Goal: Navigation & Orientation: Understand site structure

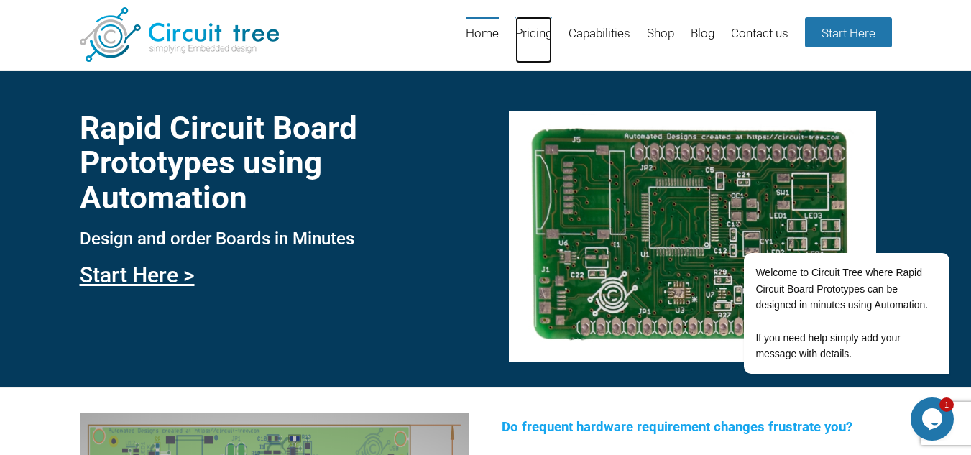
click at [533, 32] on link "Pricing" at bounding box center [533, 40] width 37 height 47
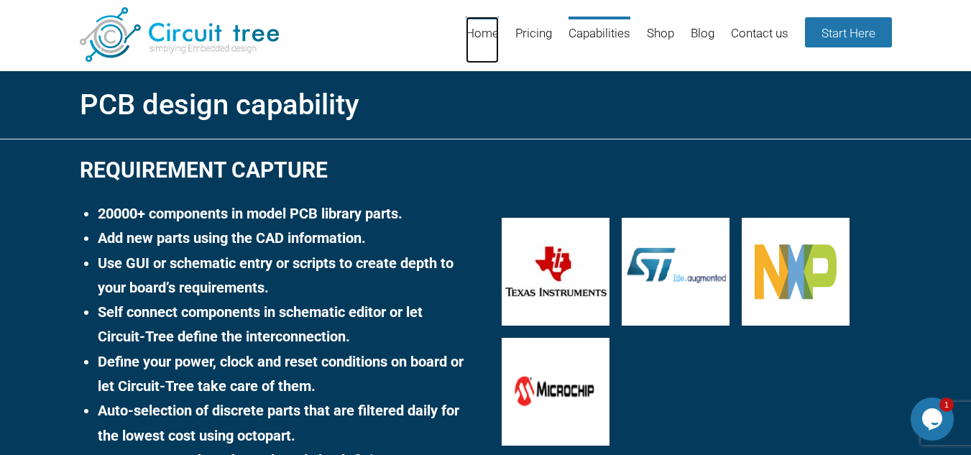
click at [480, 26] on link "Home" at bounding box center [482, 40] width 33 height 47
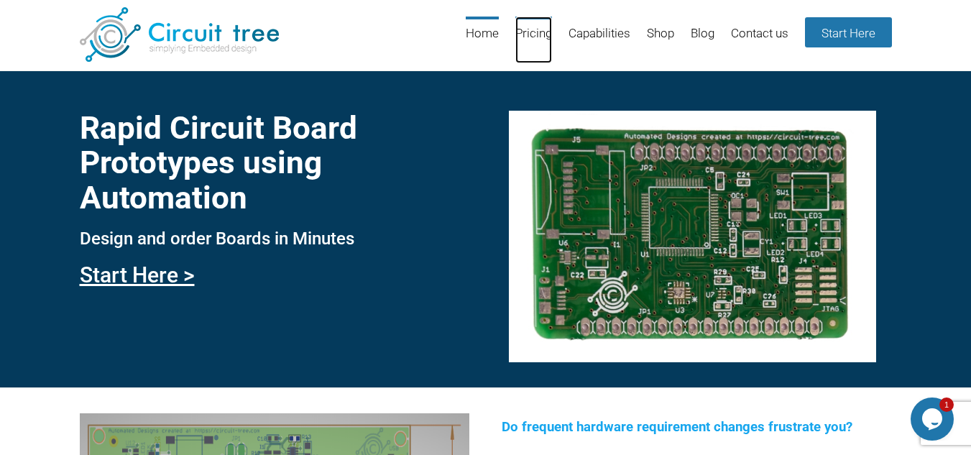
click at [531, 27] on link "Pricing" at bounding box center [533, 40] width 37 height 47
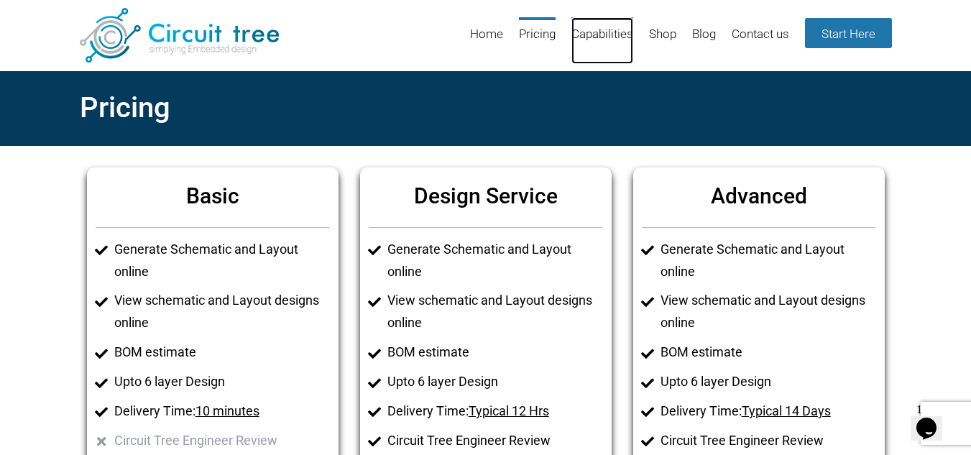
click at [601, 30] on link "Capabilities" at bounding box center [602, 40] width 62 height 47
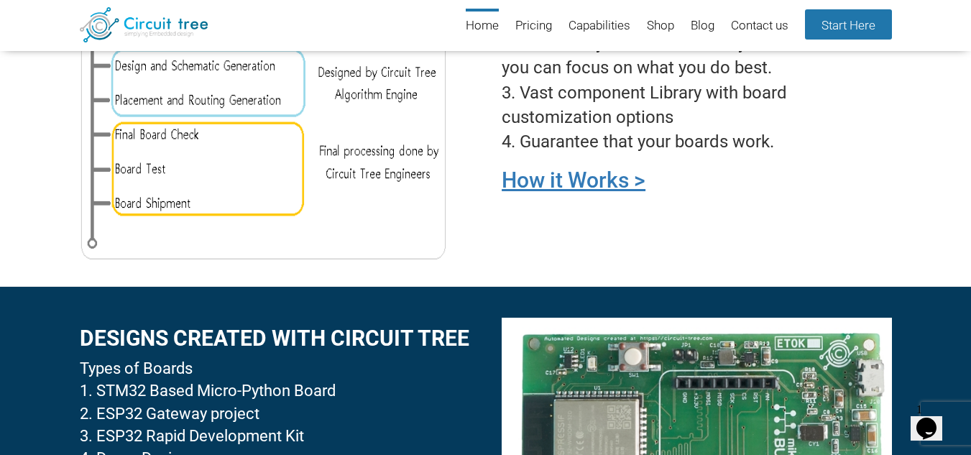
scroll to position [1182, 0]
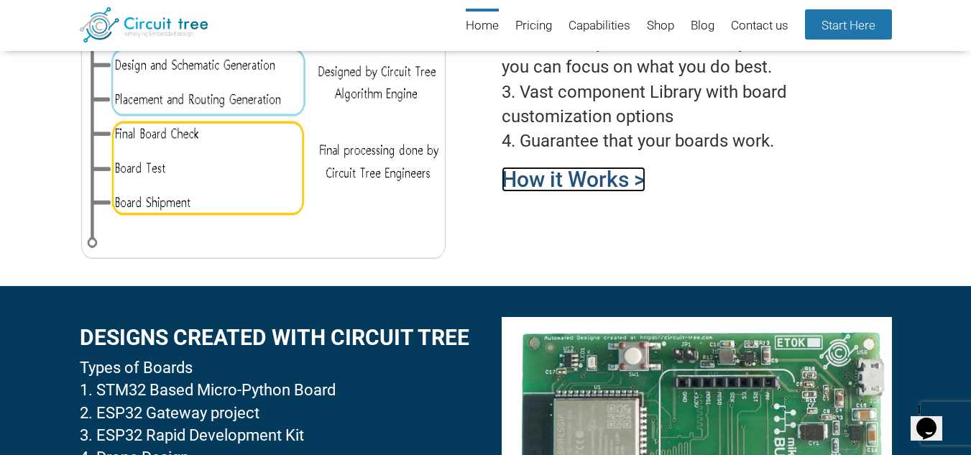
drag, startPoint x: 610, startPoint y: 191, endPoint x: 528, endPoint y: 165, distance: 85.9
click at [610, 191] on link "How it Works >" at bounding box center [574, 179] width 144 height 25
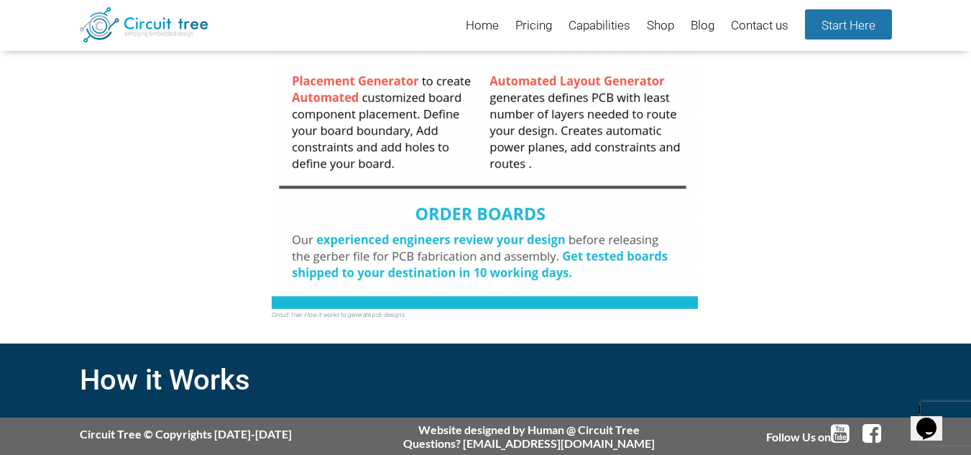
scroll to position [570, 0]
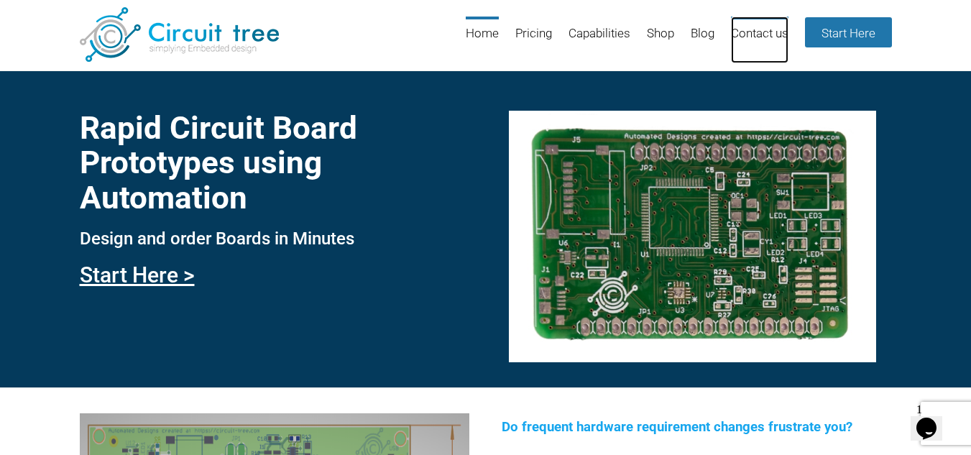
click at [755, 33] on link "Contact us" at bounding box center [759, 40] width 57 height 47
